Goal: Task Accomplishment & Management: Use online tool/utility

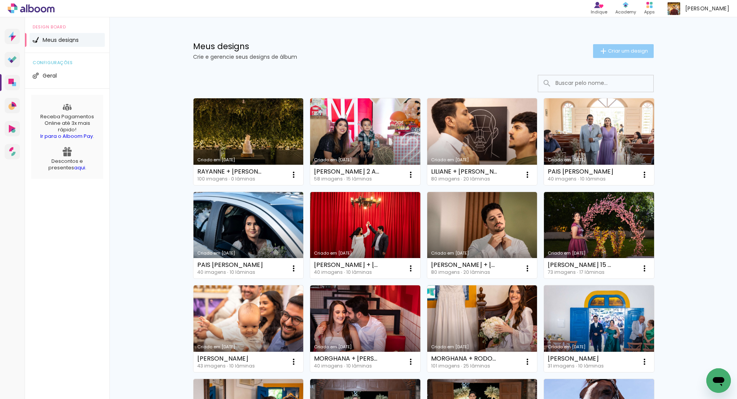
click at [615, 53] on span "Criar um design" at bounding box center [628, 50] width 40 height 5
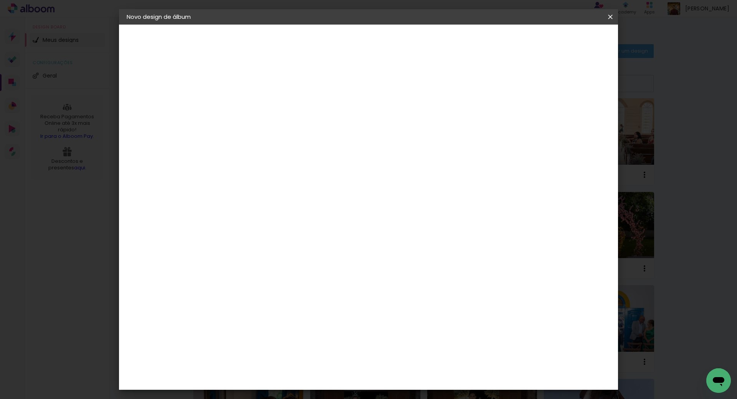
click at [252, 101] on input at bounding box center [252, 103] width 0 height 12
type input "PADRE [PERSON_NAME]"
type paper-input "PADRE [PERSON_NAME]"
click at [0, 0] on slot "Avançar" at bounding box center [0, 0] width 0 height 0
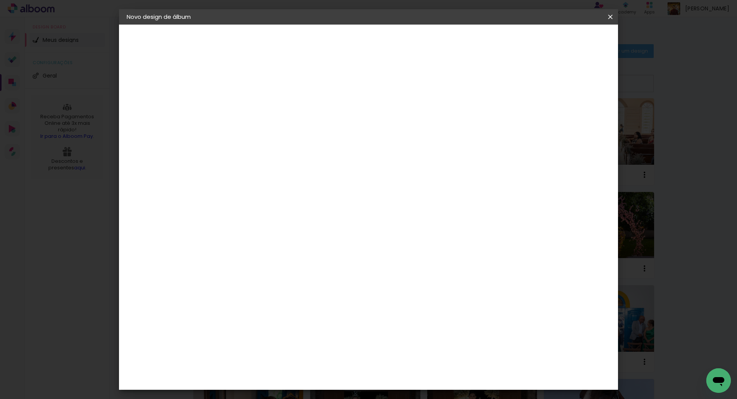
click at [0, 0] on slot "Avançar" at bounding box center [0, 0] width 0 height 0
click at [282, 128] on input "text" at bounding box center [267, 134] width 30 height 12
click at [0, 0] on slot "Classick" at bounding box center [0, 0] width 0 height 0
type input "Classick"
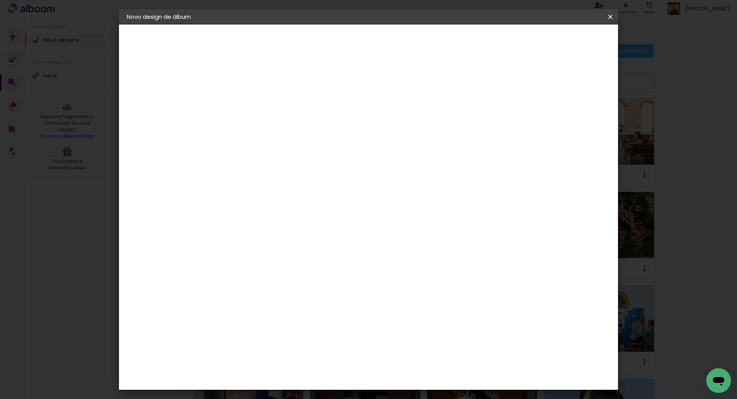
scroll to position [56, 0]
click at [304, 347] on span "30 × 30" at bounding box center [286, 355] width 36 height 16
click at [0, 0] on slot "Avançar" at bounding box center [0, 0] width 0 height 0
click at [562, 43] on span "Iniciar design" at bounding box center [545, 40] width 35 height 5
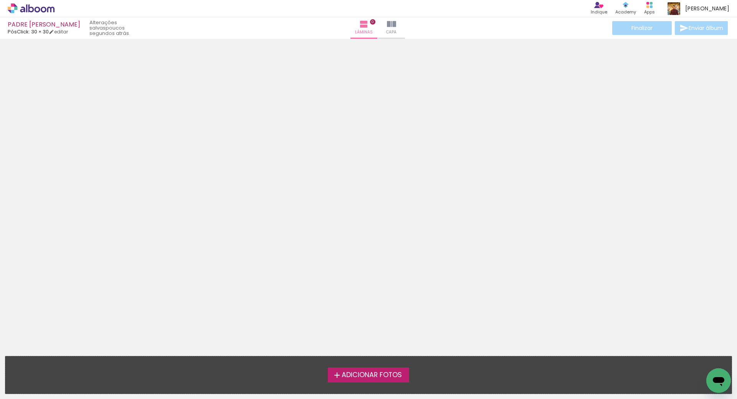
click at [354, 376] on span "Adicionar Fotos" at bounding box center [372, 375] width 60 height 7
click at [0, 0] on input "file" at bounding box center [0, 0] width 0 height 0
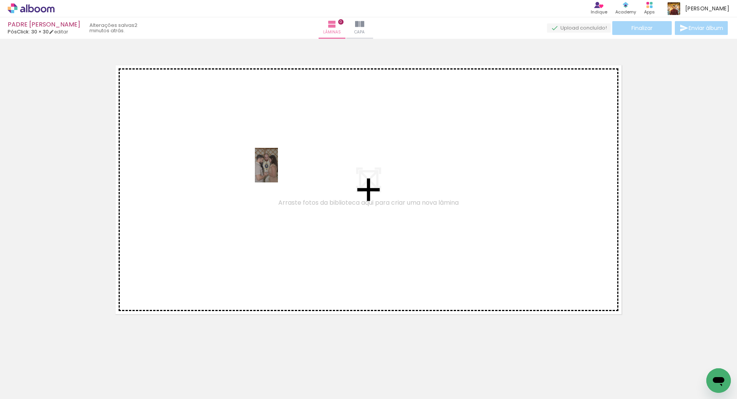
drag, startPoint x: 87, startPoint y: 375, endPoint x: 260, endPoint y: 190, distance: 254.0
click at [273, 174] on quentale-workspace at bounding box center [368, 199] width 737 height 399
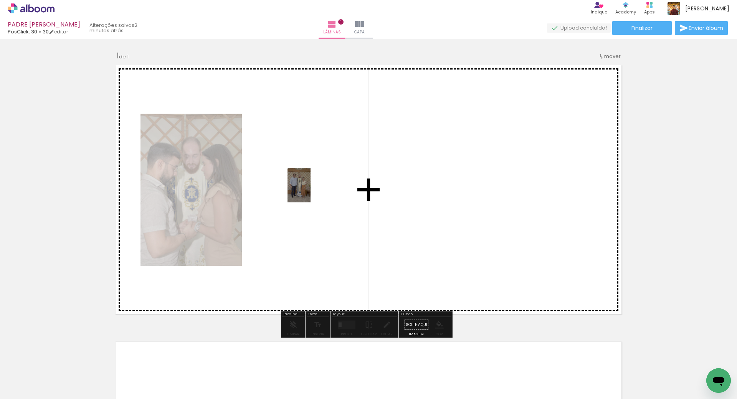
drag, startPoint x: 122, startPoint y: 375, endPoint x: 311, endPoint y: 191, distance: 263.6
click at [311, 191] on quentale-workspace at bounding box center [368, 199] width 737 height 399
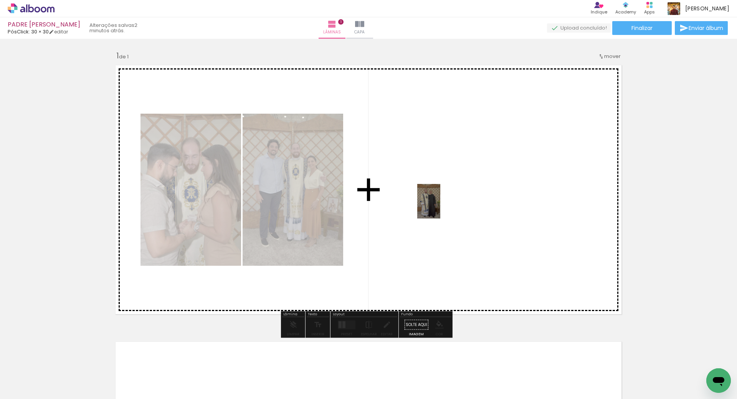
drag, startPoint x: 315, startPoint y: 364, endPoint x: 416, endPoint y: 276, distance: 133.4
click at [439, 202] on quentale-workspace at bounding box center [368, 199] width 737 height 399
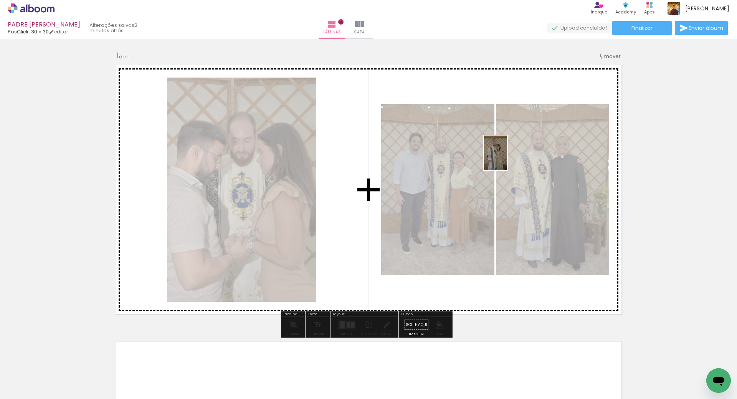
drag, startPoint x: 387, startPoint y: 359, endPoint x: 436, endPoint y: 306, distance: 72.8
click at [506, 159] on quentale-workspace at bounding box center [368, 199] width 737 height 399
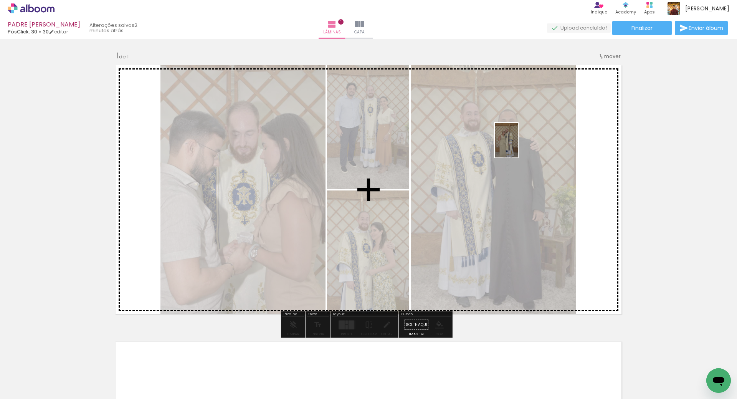
drag, startPoint x: 421, startPoint y: 369, endPoint x: 518, endPoint y: 146, distance: 243.0
click at [518, 146] on quentale-workspace at bounding box center [368, 199] width 737 height 399
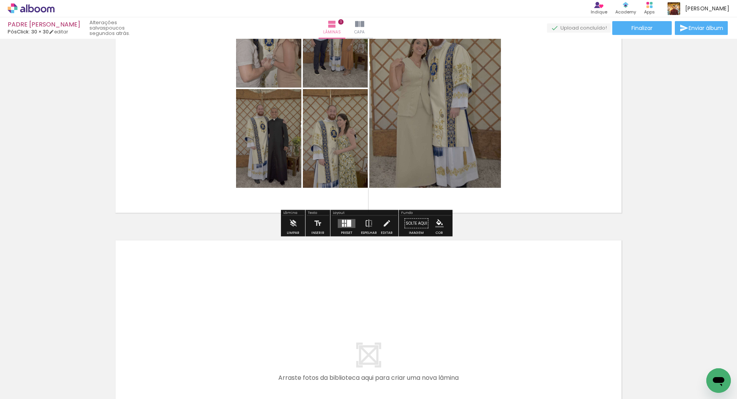
scroll to position [115, 0]
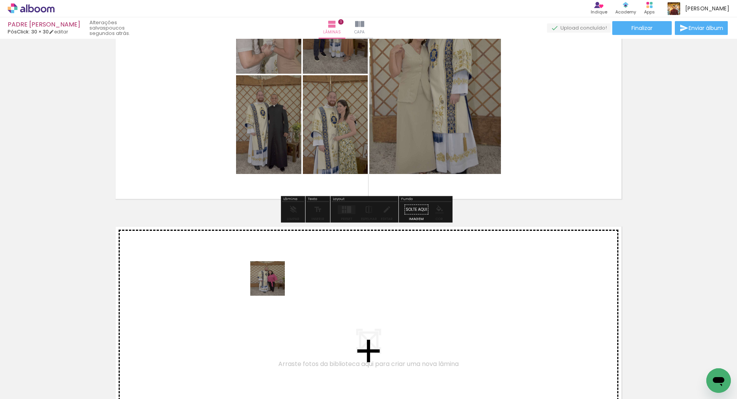
drag, startPoint x: 343, startPoint y: 380, endPoint x: 273, endPoint y: 284, distance: 119.6
click at [273, 284] on quentale-workspace at bounding box center [368, 199] width 737 height 399
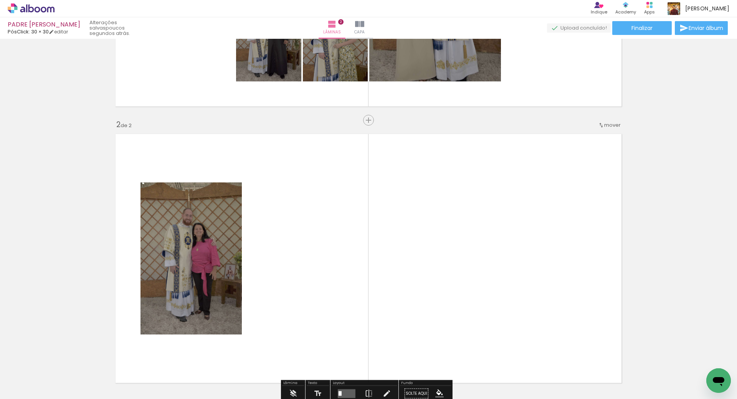
scroll to position [271, 0]
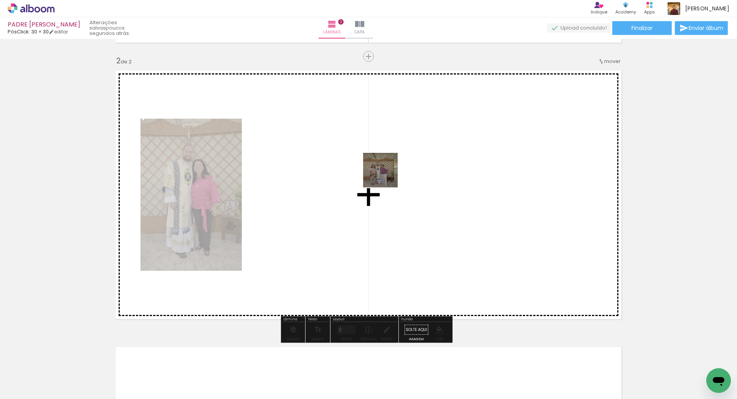
drag, startPoint x: 428, startPoint y: 223, endPoint x: 385, endPoint y: 175, distance: 64.2
click at [385, 175] on quentale-workspace at bounding box center [368, 199] width 737 height 399
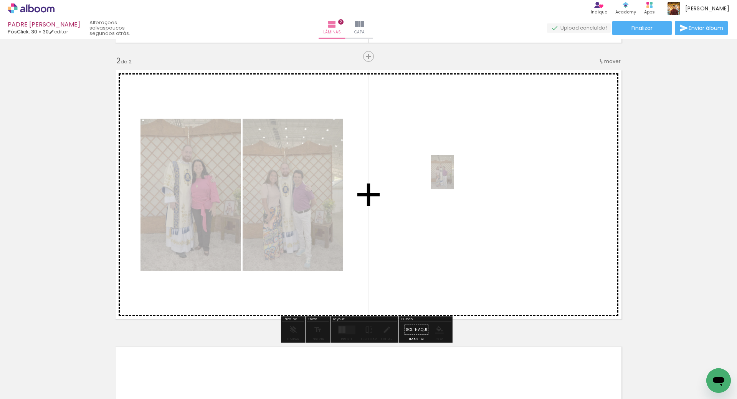
drag, startPoint x: 513, startPoint y: 366, endPoint x: 487, endPoint y: 238, distance: 130.9
click at [453, 178] on quentale-workspace at bounding box center [368, 199] width 737 height 399
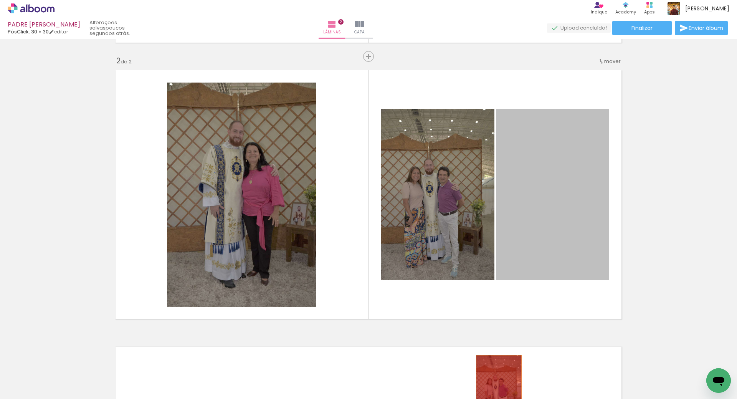
drag, startPoint x: 536, startPoint y: 227, endPoint x: 537, endPoint y: 378, distance: 151.3
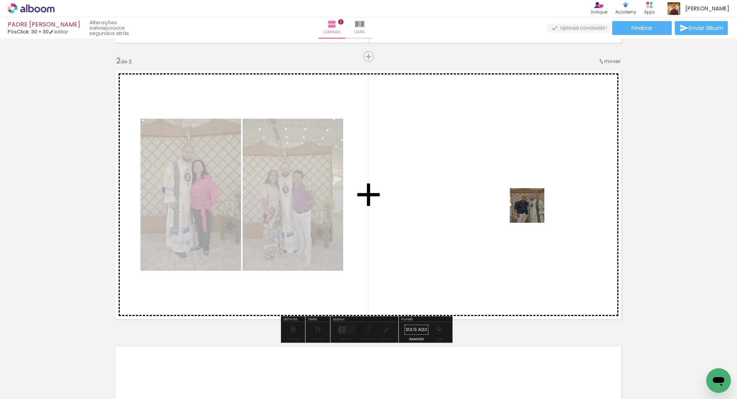
drag, startPoint x: 552, startPoint y: 352, endPoint x: 519, endPoint y: 182, distance: 173.2
click at [519, 182] on quentale-workspace at bounding box center [368, 199] width 737 height 399
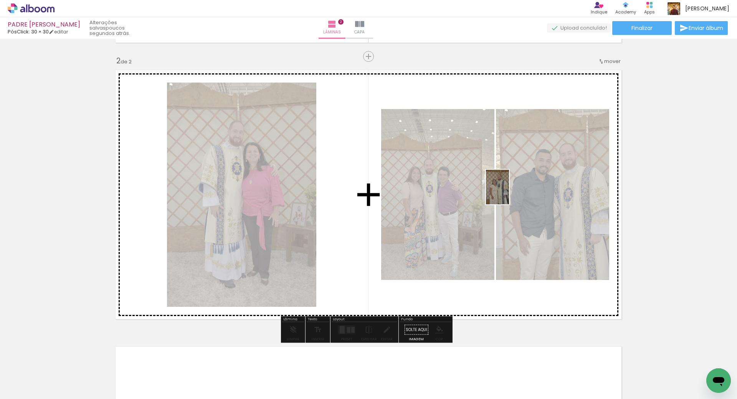
drag, startPoint x: 595, startPoint y: 366, endPoint x: 620, endPoint y: 327, distance: 46.6
click at [508, 190] on quentale-workspace at bounding box center [368, 199] width 737 height 399
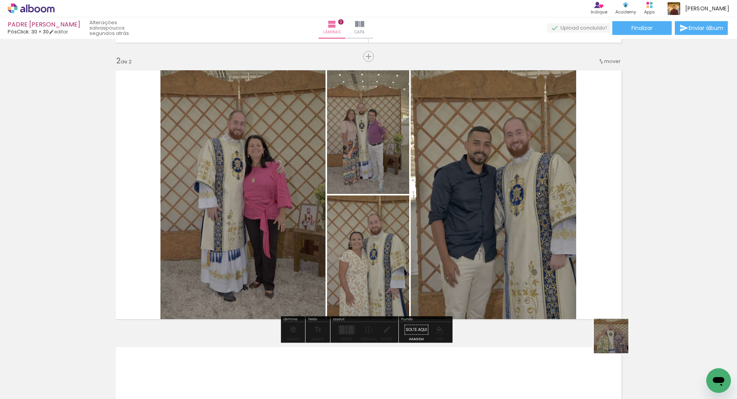
drag, startPoint x: 617, startPoint y: 342, endPoint x: 423, endPoint y: 347, distance: 193.6
click at [488, 169] on quentale-workspace at bounding box center [368, 199] width 737 height 399
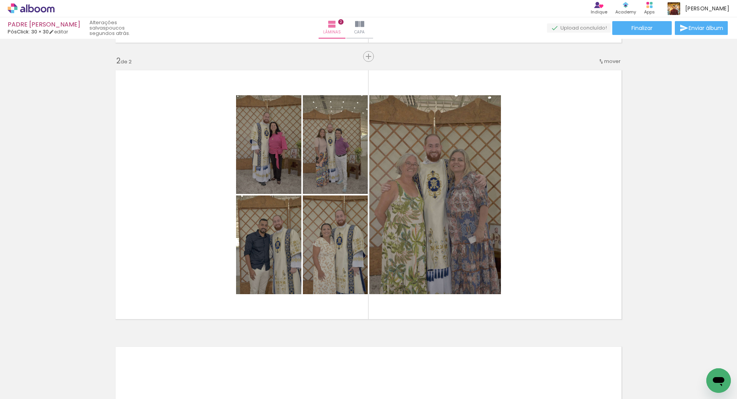
scroll to position [0, 390]
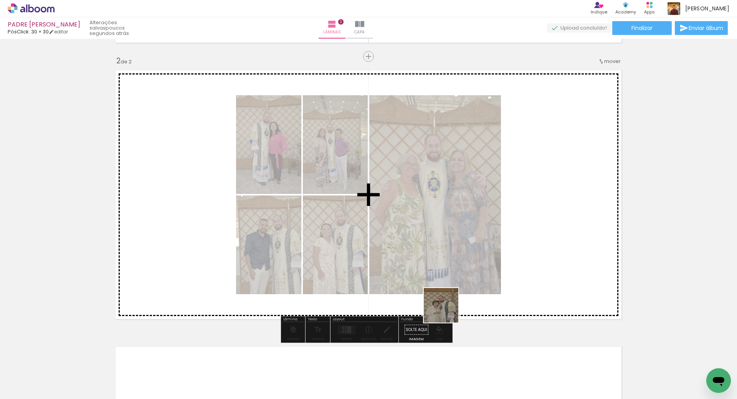
drag, startPoint x: 447, startPoint y: 311, endPoint x: 538, endPoint y: 227, distance: 123.6
click at [538, 227] on quentale-workspace at bounding box center [368, 199] width 737 height 399
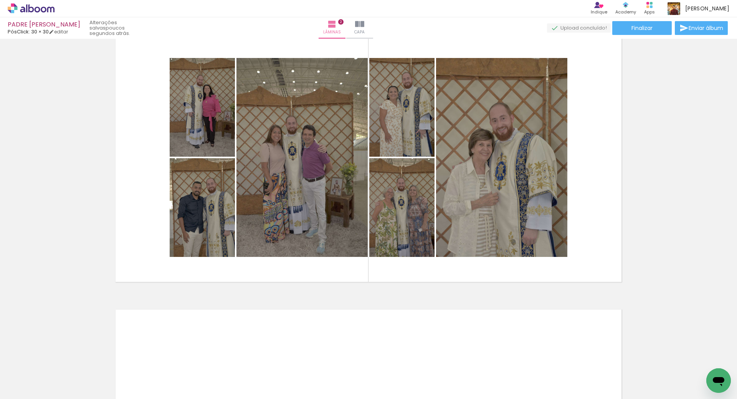
scroll to position [306, 0]
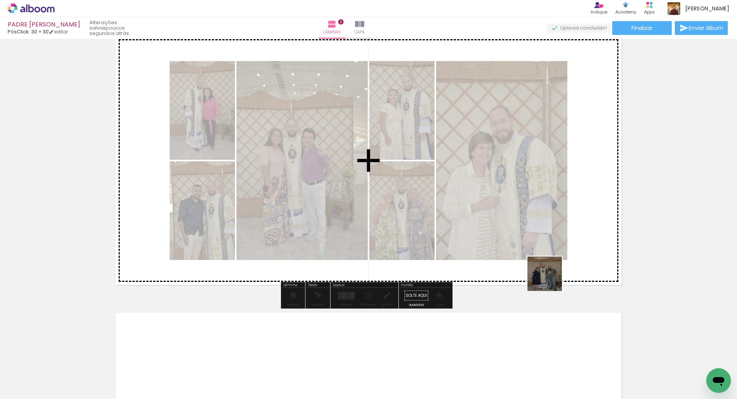
drag, startPoint x: 551, startPoint y: 280, endPoint x: 530, endPoint y: 191, distance: 91.0
click at [530, 191] on quentale-workspace at bounding box center [368, 199] width 737 height 399
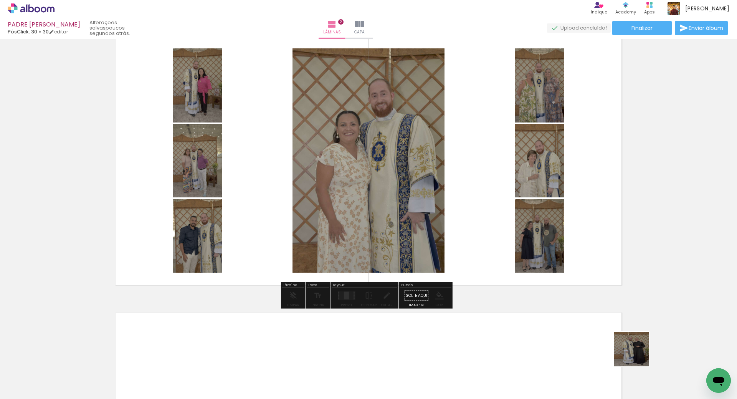
drag, startPoint x: 642, startPoint y: 364, endPoint x: 553, endPoint y: 197, distance: 189.8
click at [553, 197] on quentale-workspace at bounding box center [368, 199] width 737 height 399
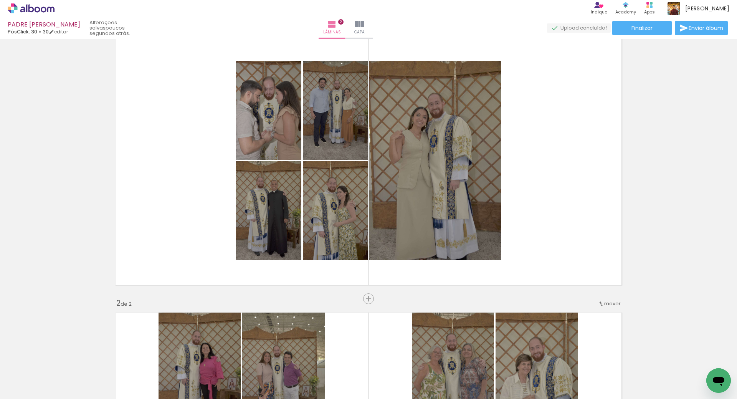
scroll to position [23, 0]
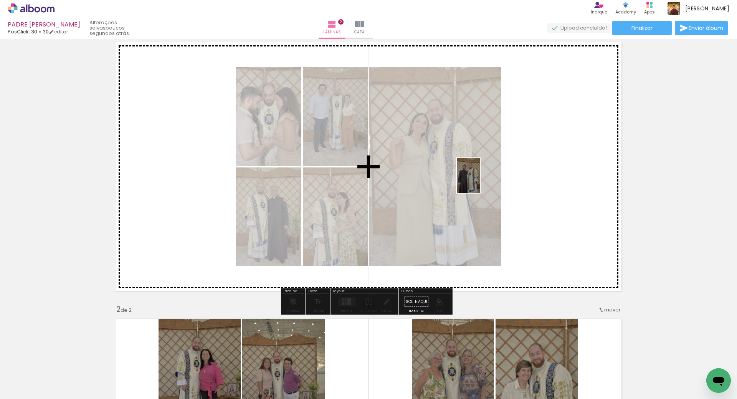
drag, startPoint x: 403, startPoint y: 351, endPoint x: 486, endPoint y: 182, distance: 188.4
click at [481, 180] on quentale-workspace at bounding box center [368, 199] width 737 height 399
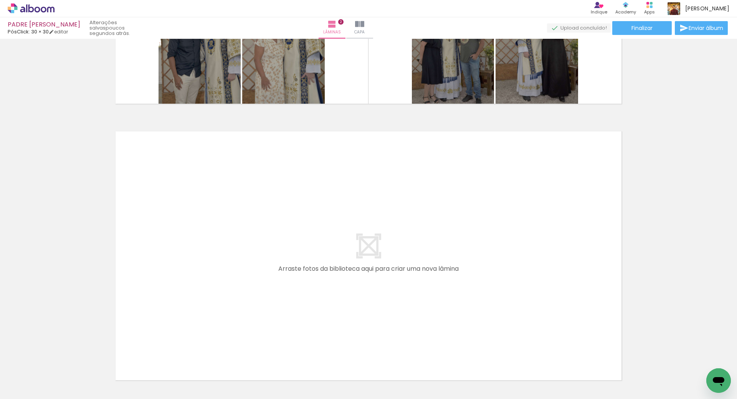
scroll to position [485, 0]
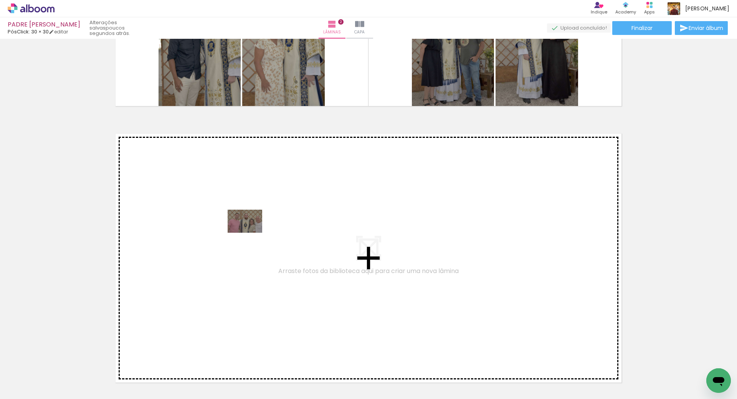
drag, startPoint x: 227, startPoint y: 275, endPoint x: 251, endPoint y: 233, distance: 48.7
click at [251, 233] on quentale-workspace at bounding box center [368, 199] width 737 height 399
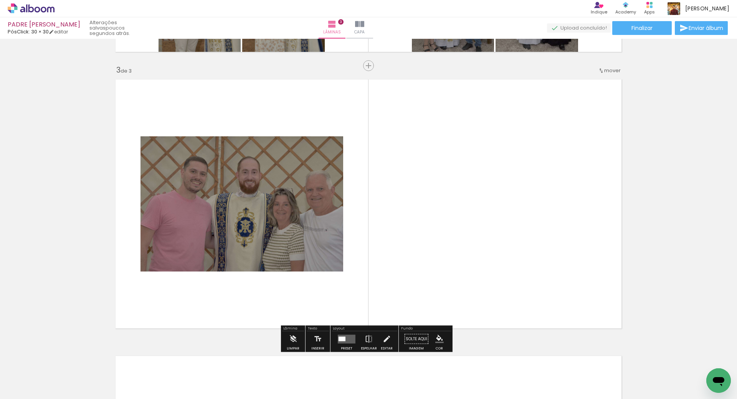
scroll to position [548, 0]
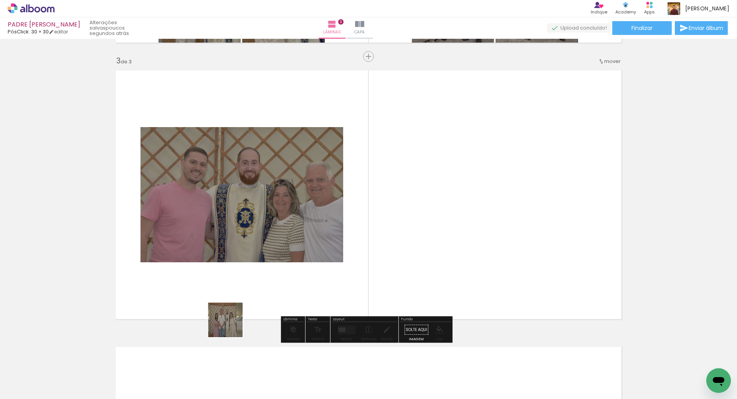
drag, startPoint x: 215, startPoint y: 367, endPoint x: 270, endPoint y: 340, distance: 60.8
click at [270, 218] on quentale-workspace at bounding box center [368, 199] width 737 height 399
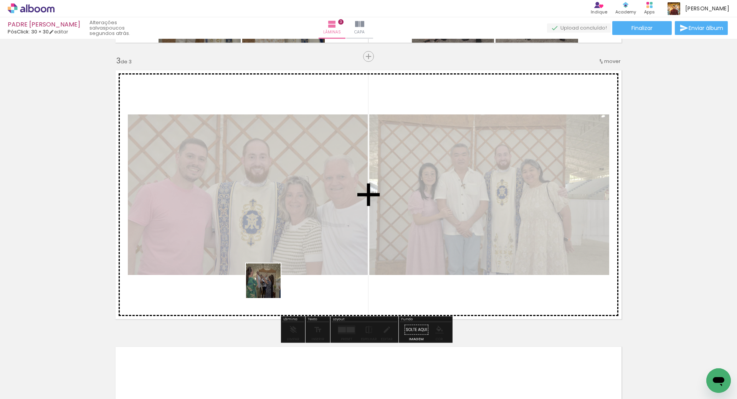
drag, startPoint x: 256, startPoint y: 377, endPoint x: 381, endPoint y: 136, distance: 270.6
click at [294, 180] on quentale-workspace at bounding box center [368, 199] width 737 height 399
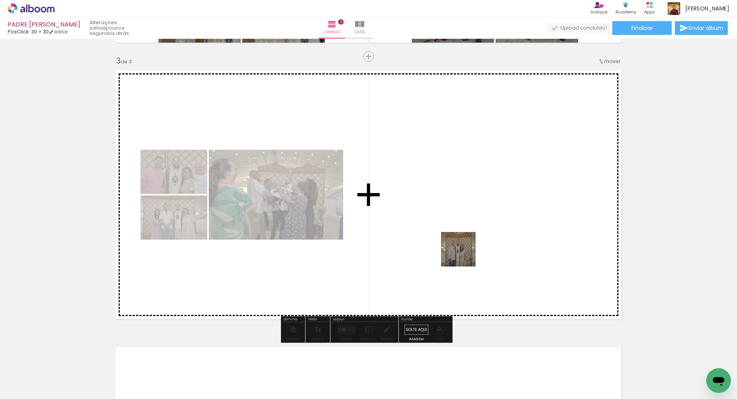
drag, startPoint x: 464, startPoint y: 255, endPoint x: 418, endPoint y: 360, distance: 115.0
click at [467, 191] on quentale-workspace at bounding box center [368, 199] width 737 height 399
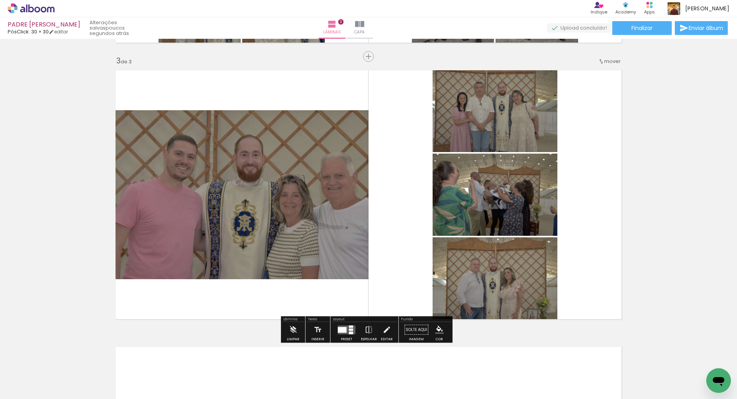
scroll to position [0, 393]
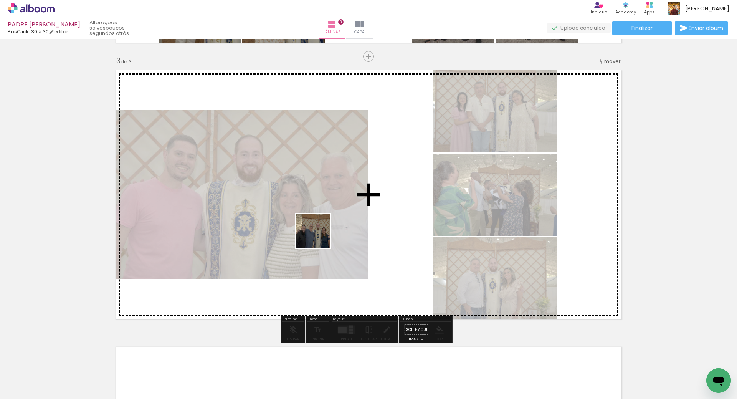
drag, startPoint x: 280, startPoint y: 382, endPoint x: 330, endPoint y: 324, distance: 77.0
click at [322, 225] on quentale-workspace at bounding box center [368, 199] width 737 height 399
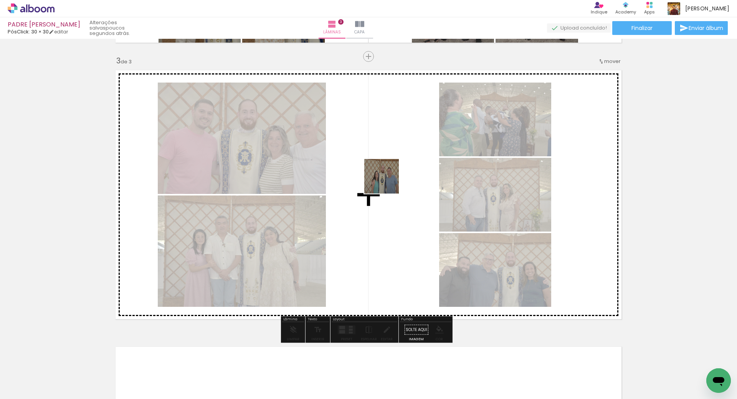
drag, startPoint x: 357, startPoint y: 291, endPoint x: 387, endPoint y: 182, distance: 113.3
click at [387, 182] on quentale-workspace at bounding box center [368, 199] width 737 height 399
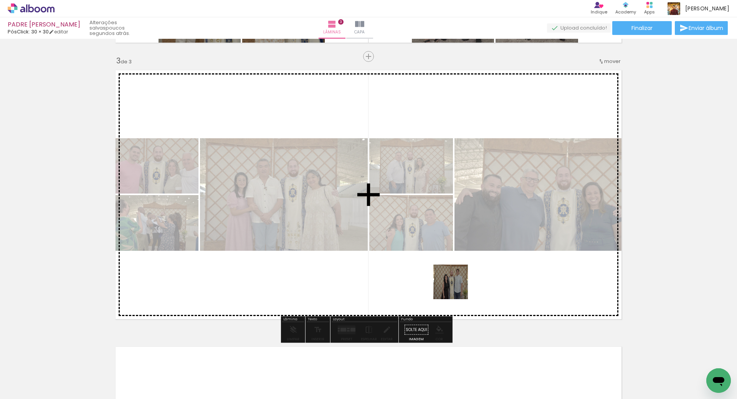
drag, startPoint x: 443, startPoint y: 308, endPoint x: 507, endPoint y: 318, distance: 64.5
click at [512, 209] on quentale-workspace at bounding box center [368, 199] width 737 height 399
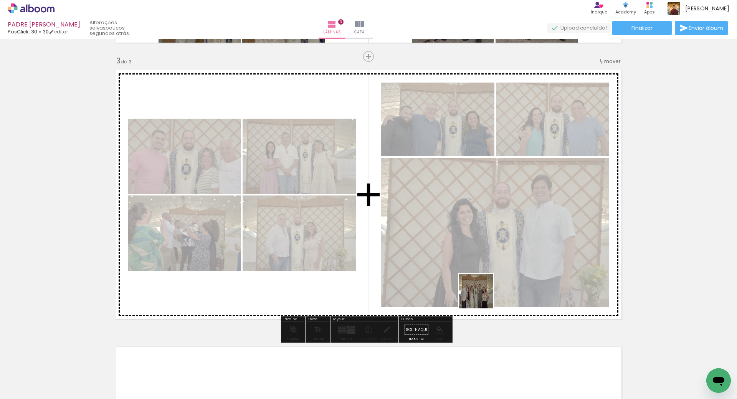
drag, startPoint x: 467, startPoint y: 360, endPoint x: 518, endPoint y: 299, distance: 79.6
click at [489, 253] on quentale-workspace at bounding box center [368, 199] width 737 height 399
